Goal: Transaction & Acquisition: Subscribe to service/newsletter

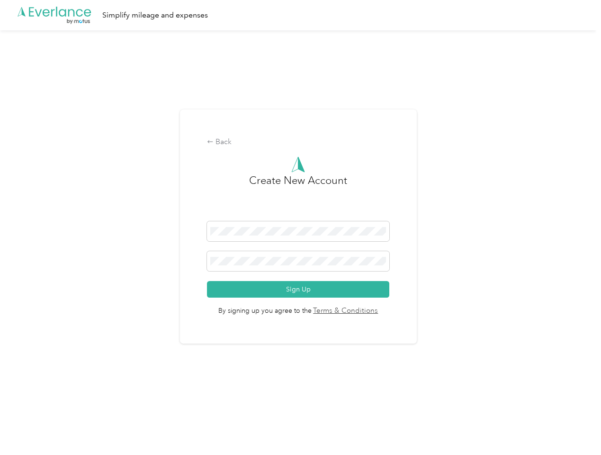
click at [300, 215] on h3 "Create New Account" at bounding box center [298, 197] width 98 height 49
click at [300, 15] on div ".cls-1 { fill: #00adee; } .cls-2 { fill: #fff; } .cls-3 { fill: #707372; } .cls…" at bounding box center [298, 15] width 597 height 30
click at [300, 142] on div "Back" at bounding box center [298, 141] width 182 height 11
click at [300, 289] on button "Sign Up" at bounding box center [298, 289] width 182 height 17
